Goal: Find specific page/section: Find specific page/section

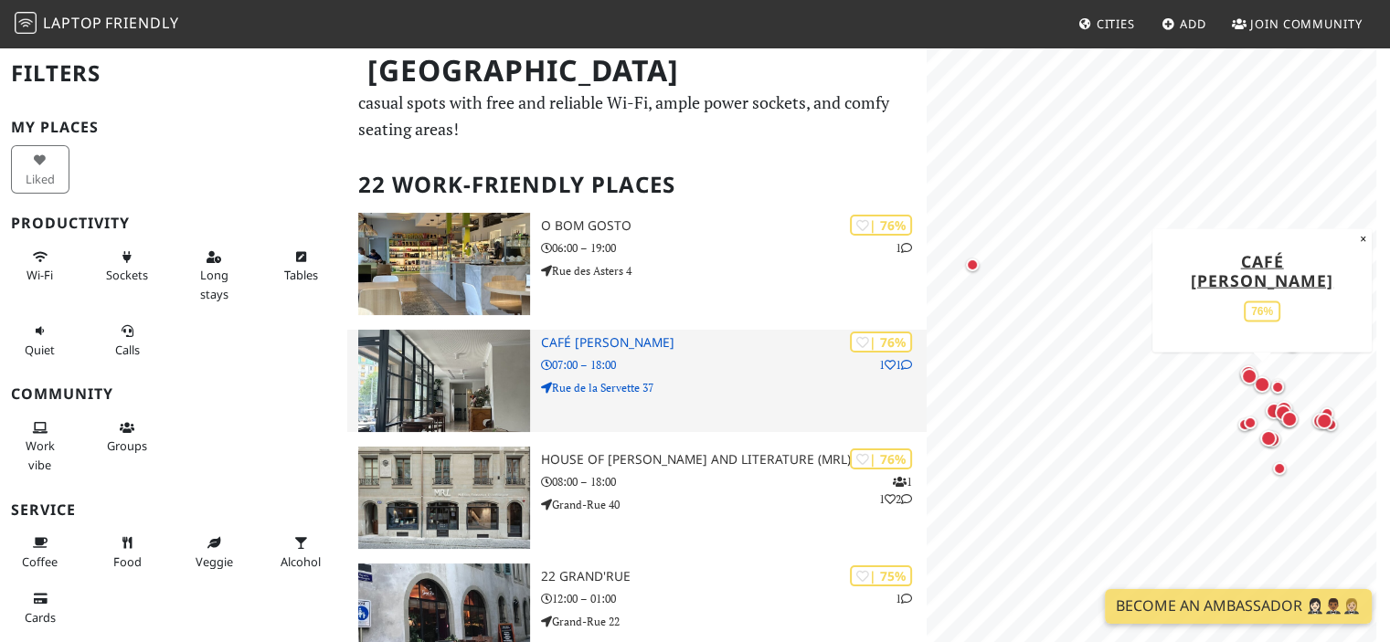
scroll to position [91, 0]
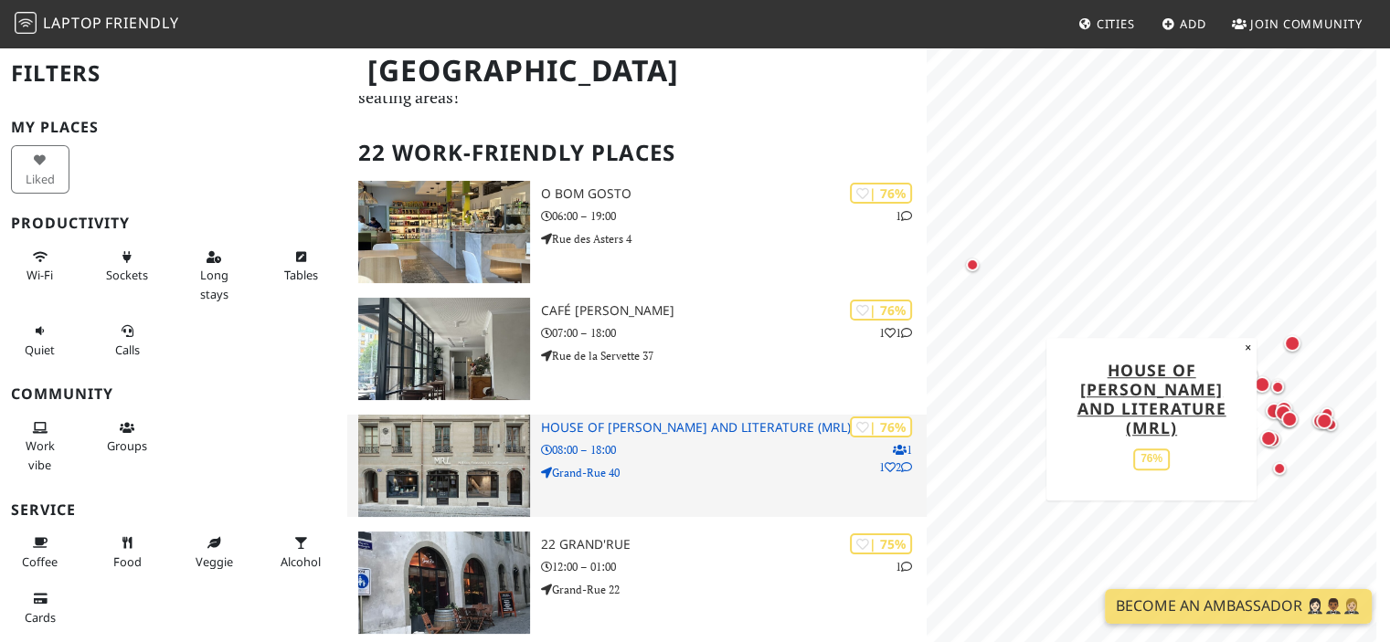
click at [576, 420] on h3 "House of Rousseau and Literature (MRL)" at bounding box center [734, 428] width 387 height 16
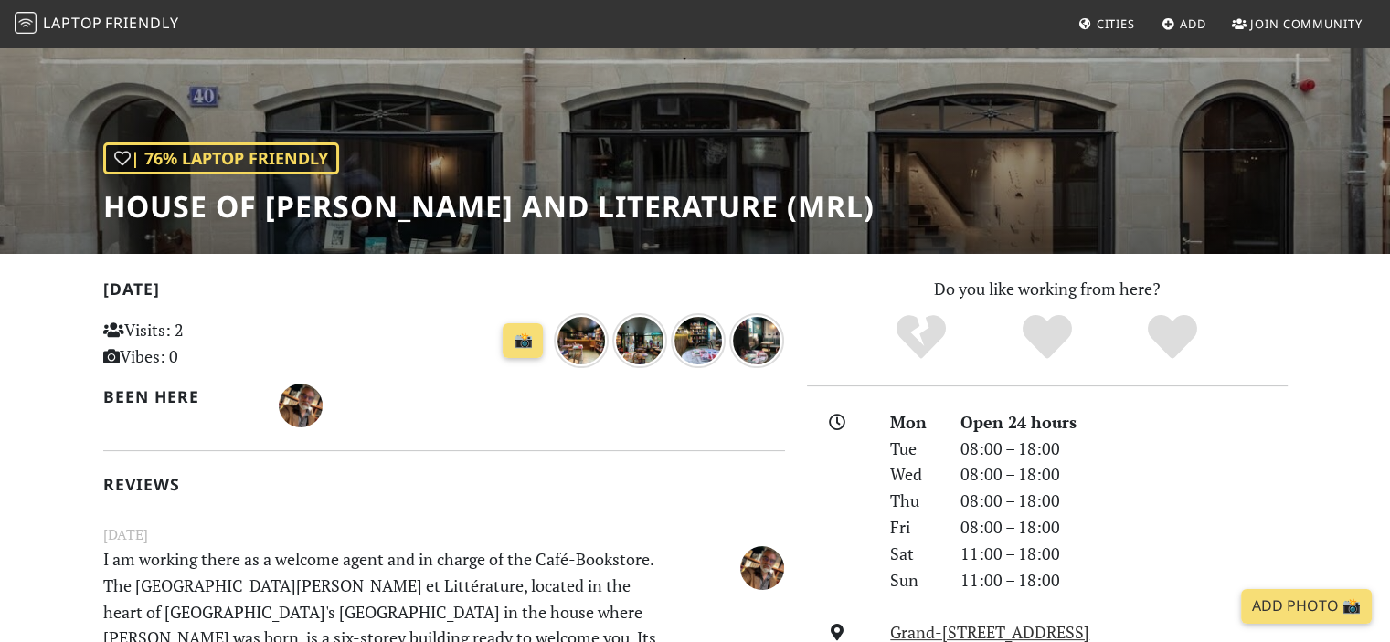
scroll to position [183, 0]
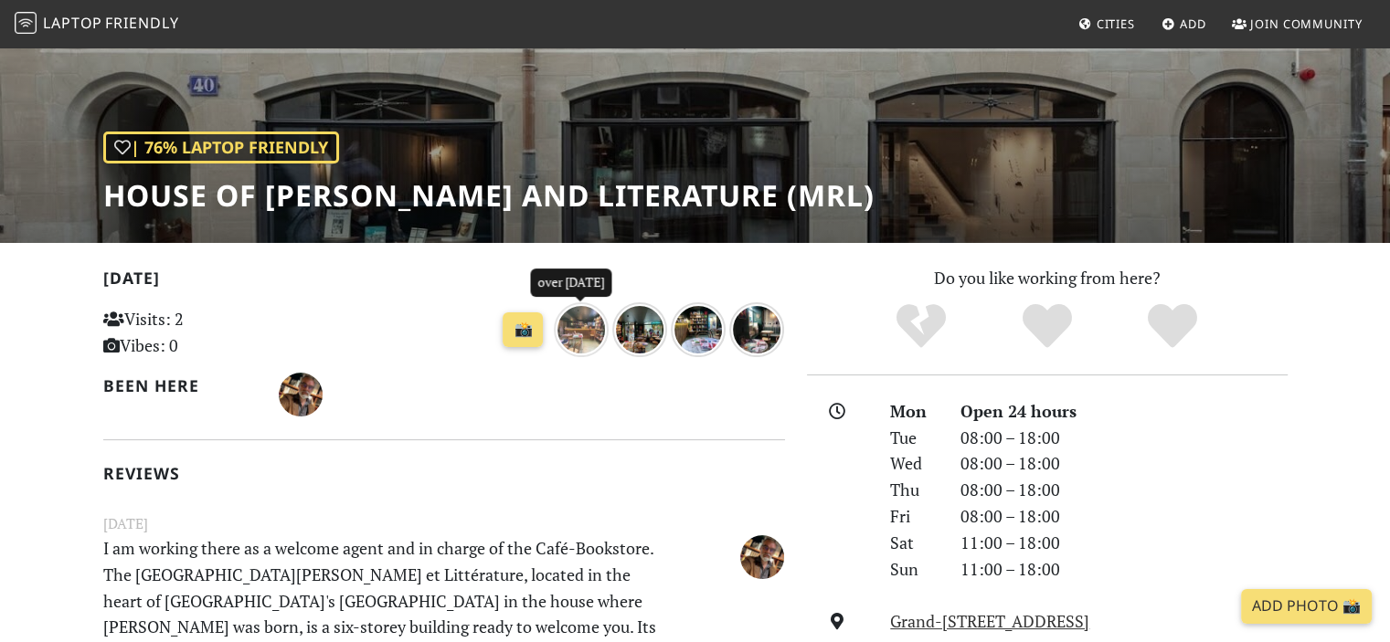
click at [570, 334] on img "over 1 year ago" at bounding box center [581, 329] width 55 height 55
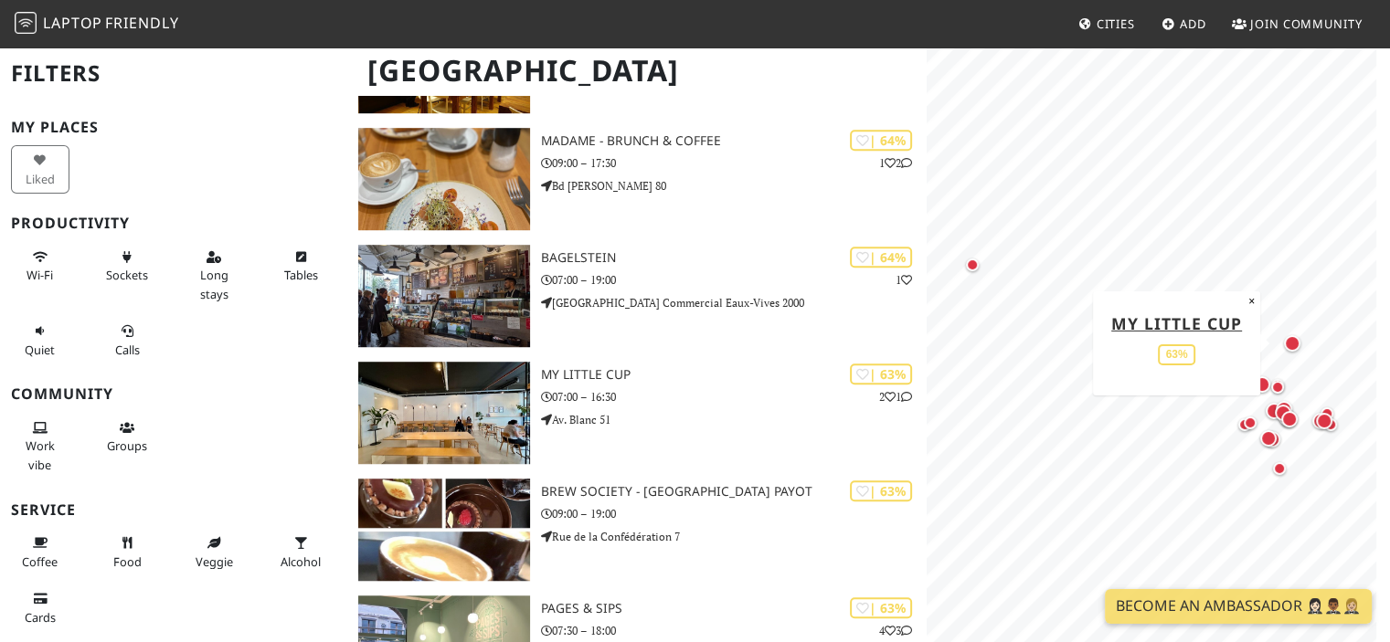
scroll to position [1196, 0]
